Goal: Transaction & Acquisition: Purchase product/service

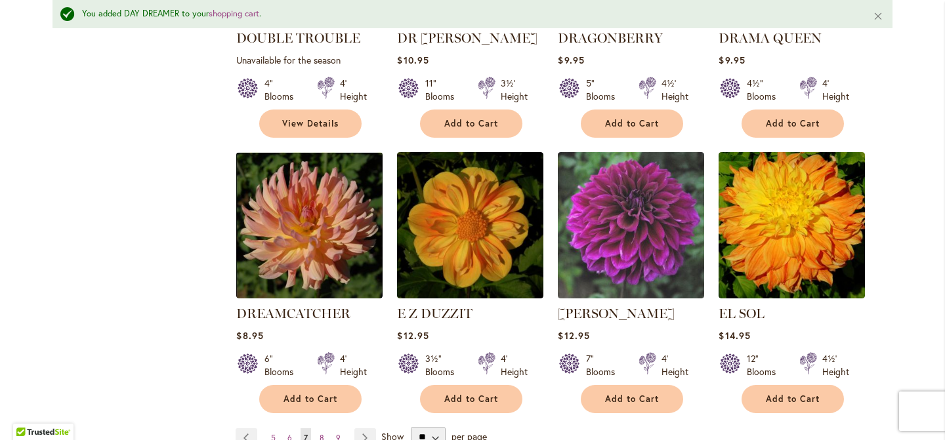
scroll to position [1088, 0]
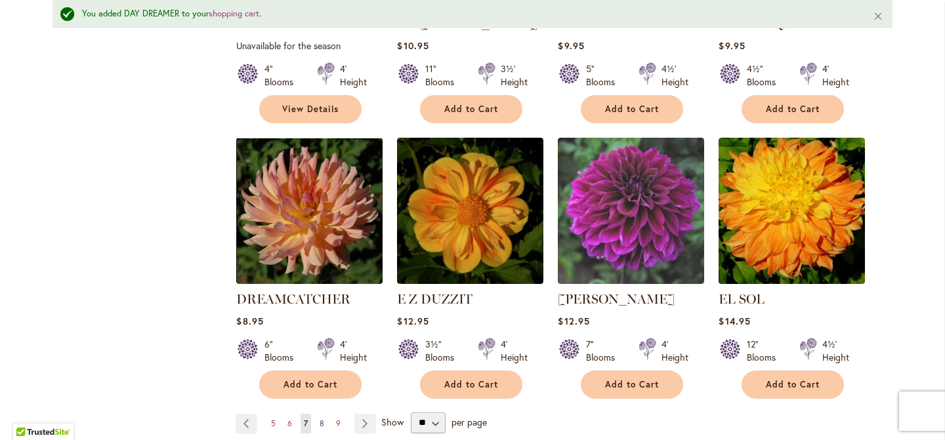
click at [320, 419] on span "8" at bounding box center [322, 424] width 5 height 10
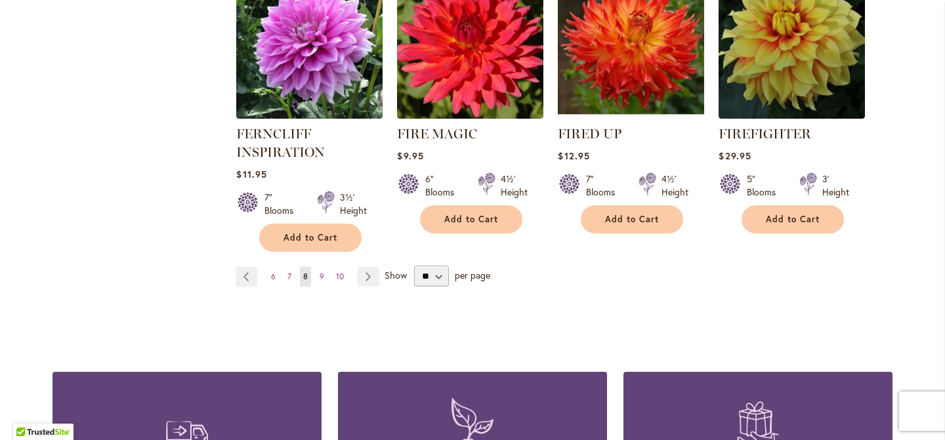
scroll to position [1236, 0]
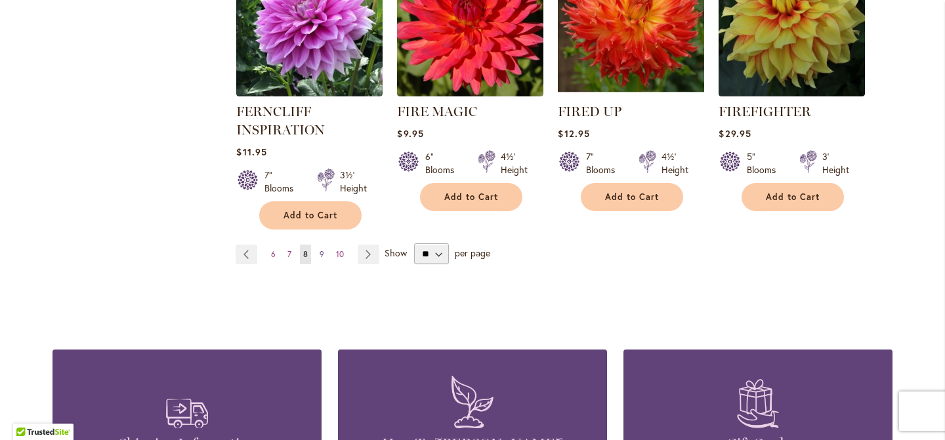
click at [322, 252] on span "9" at bounding box center [322, 254] width 5 height 10
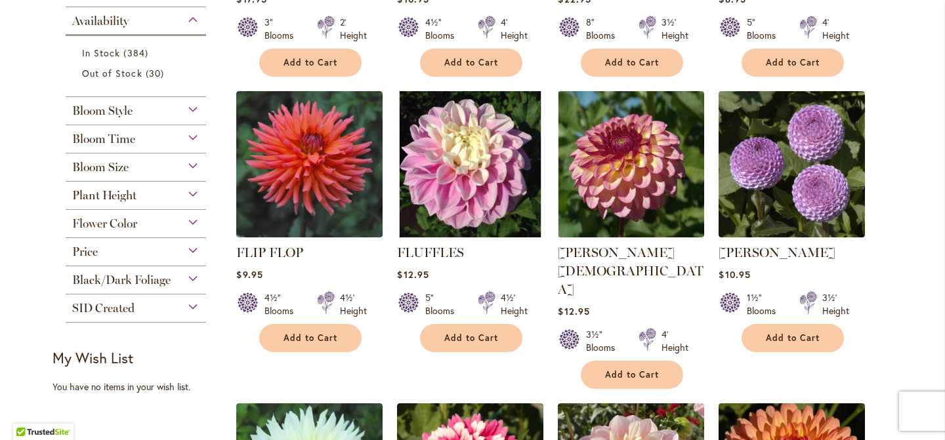
scroll to position [513, 0]
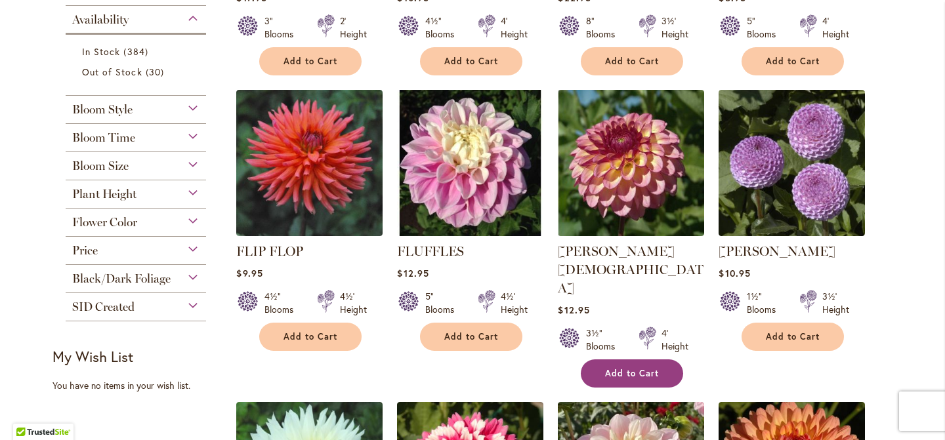
click at [640, 368] on span "Add to Cart" at bounding box center [632, 373] width 54 height 11
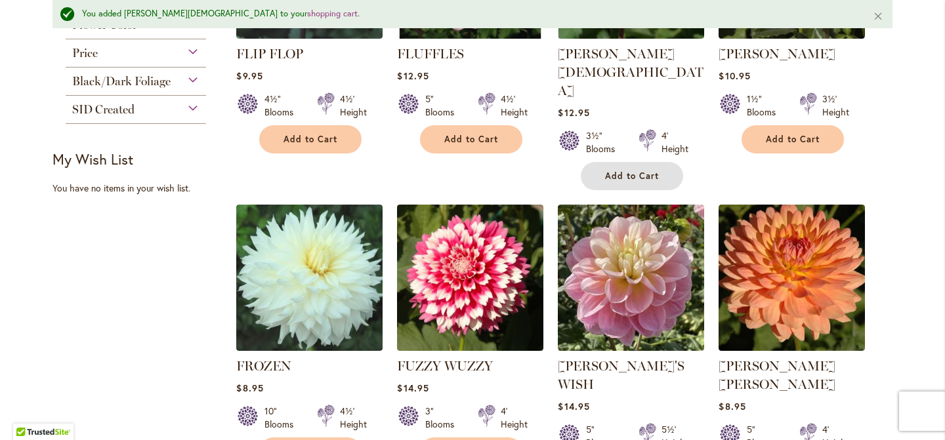
scroll to position [754, 0]
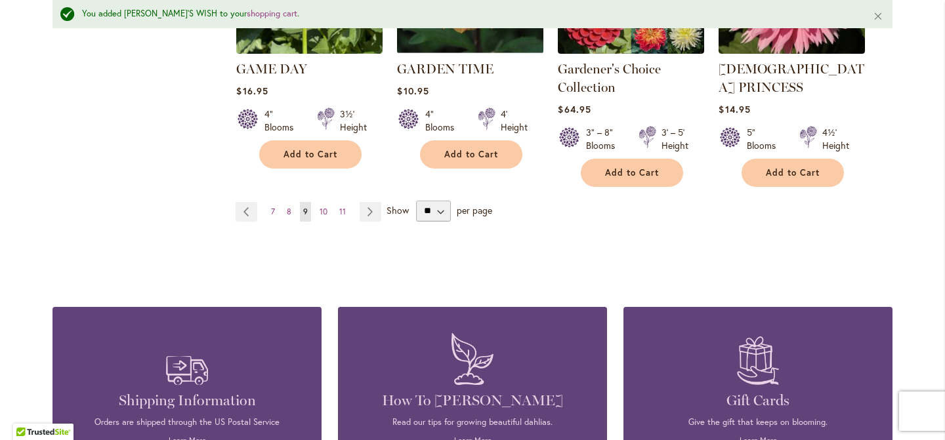
scroll to position [1352, 0]
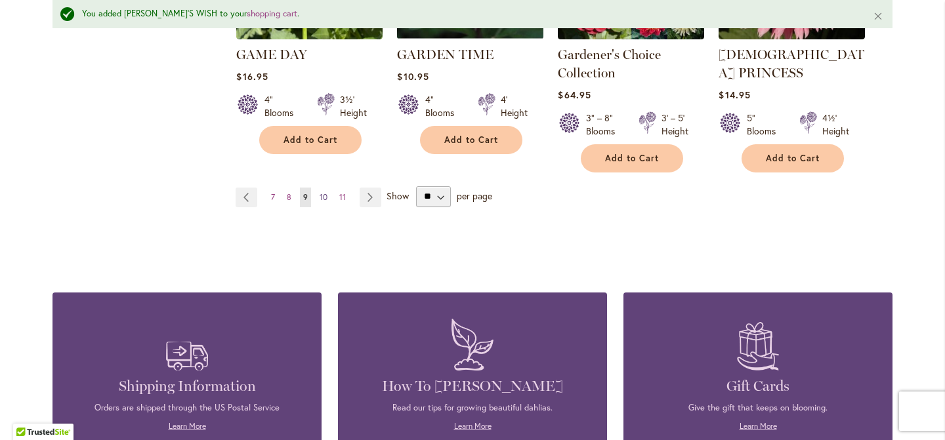
click at [324, 192] on span "10" at bounding box center [324, 197] width 8 height 10
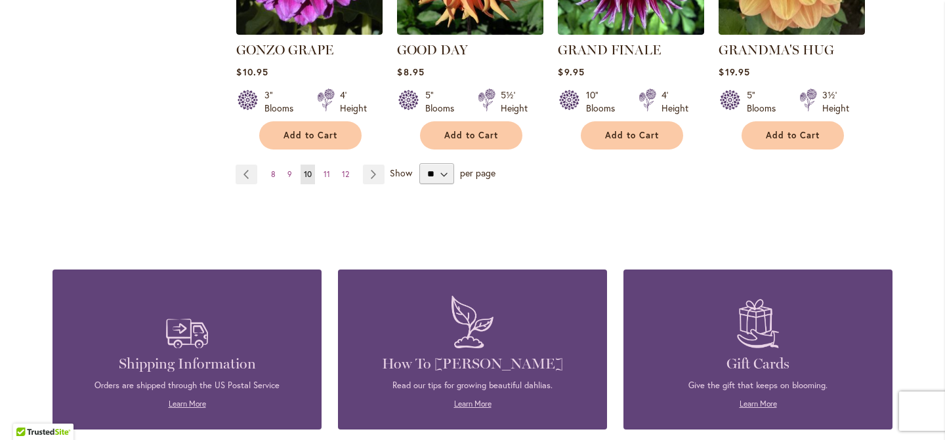
scroll to position [1293, 0]
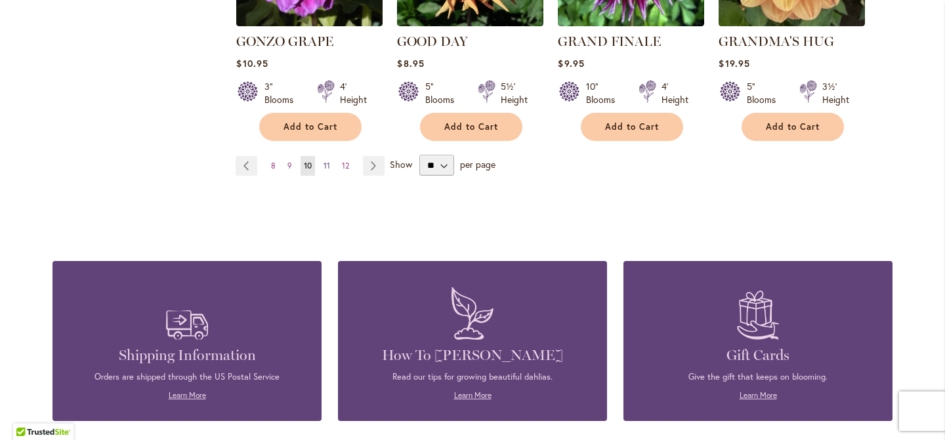
click at [331, 156] on link "Page 11" at bounding box center [326, 166] width 13 height 20
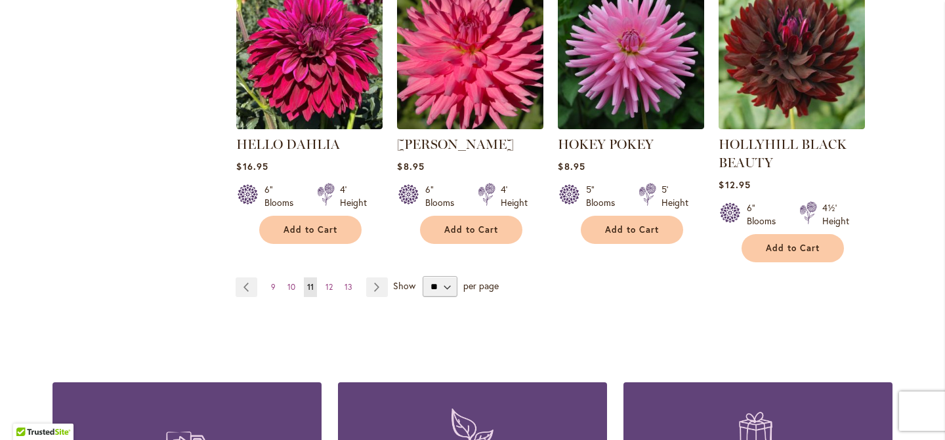
scroll to position [1224, 0]
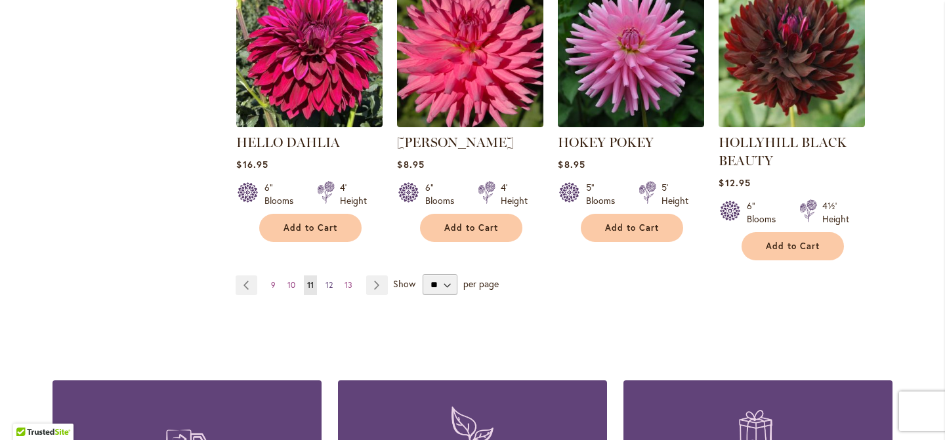
click at [333, 282] on span "12" at bounding box center [329, 285] width 7 height 10
